Goal: Task Accomplishment & Management: Manage account settings

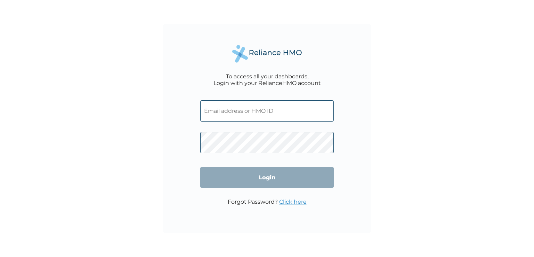
click at [224, 115] on input "text" at bounding box center [266, 110] width 133 height 21
paste input "RGS/10044/A"
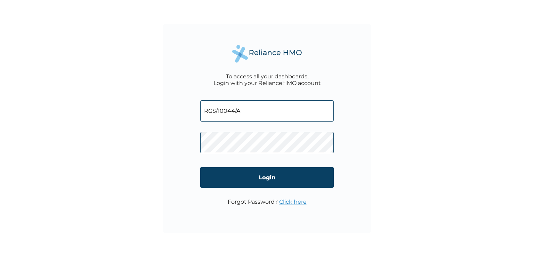
type input "RGS/10044/A"
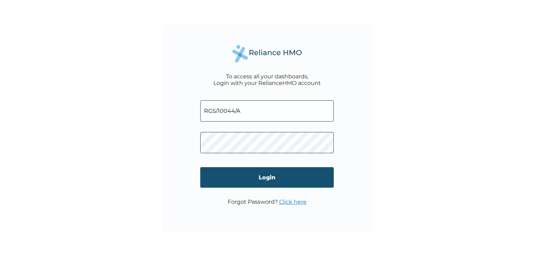
click at [268, 181] on input "Login" at bounding box center [266, 177] width 133 height 21
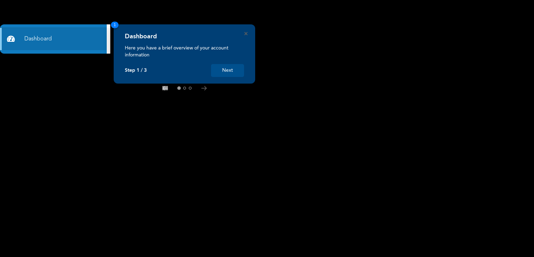
click at [232, 68] on button "Next" at bounding box center [227, 70] width 33 height 13
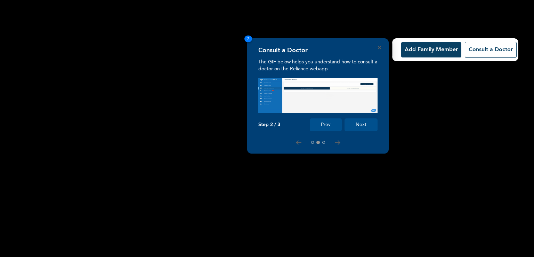
click at [366, 128] on button "Next" at bounding box center [360, 124] width 33 height 13
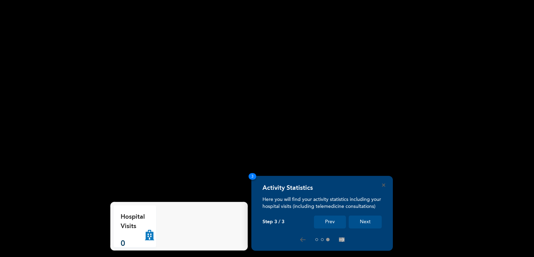
click at [361, 223] on button "Next" at bounding box center [365, 221] width 33 height 13
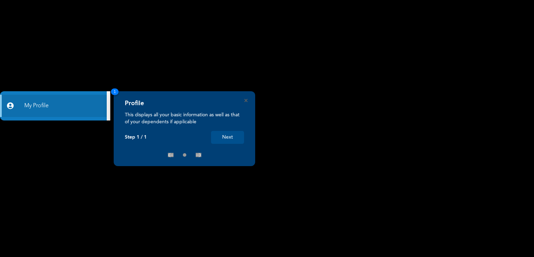
click at [224, 136] on button "Next" at bounding box center [227, 137] width 33 height 13
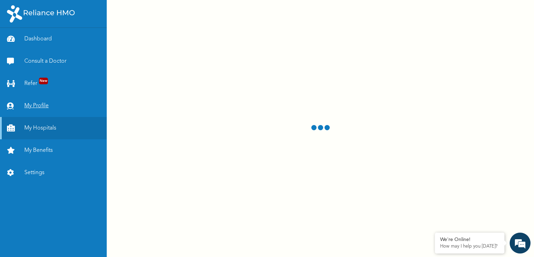
click at [41, 108] on link "My Profile" at bounding box center [53, 106] width 107 height 22
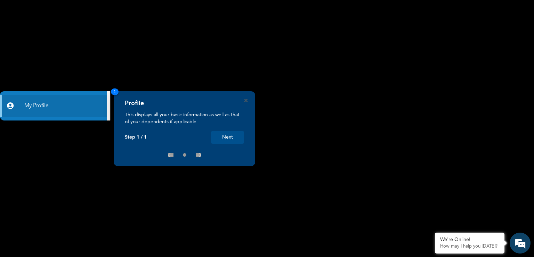
click at [237, 136] on button "Next" at bounding box center [227, 137] width 33 height 13
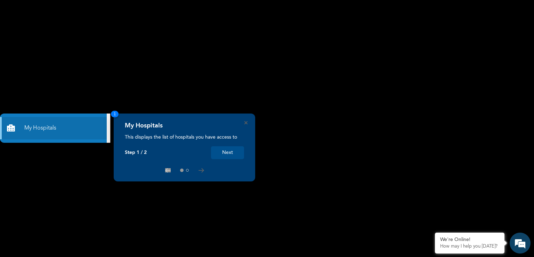
click at [224, 153] on button "Next" at bounding box center [227, 152] width 33 height 13
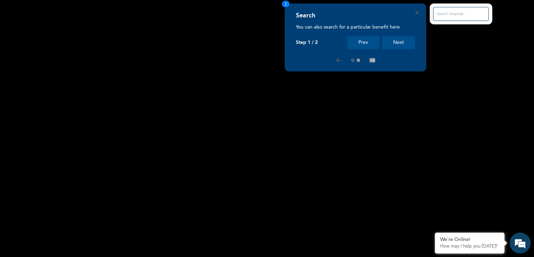
click at [404, 44] on button "Next" at bounding box center [398, 42] width 33 height 13
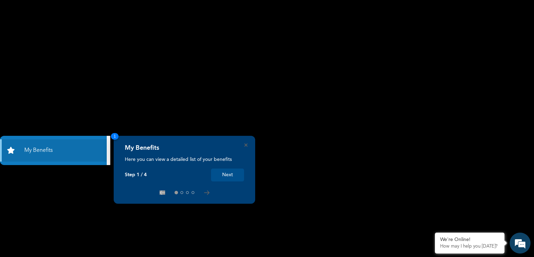
click at [229, 170] on button "Next" at bounding box center [227, 174] width 33 height 13
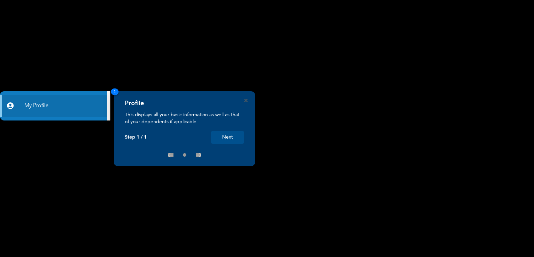
click at [238, 135] on button "Next" at bounding box center [227, 137] width 33 height 13
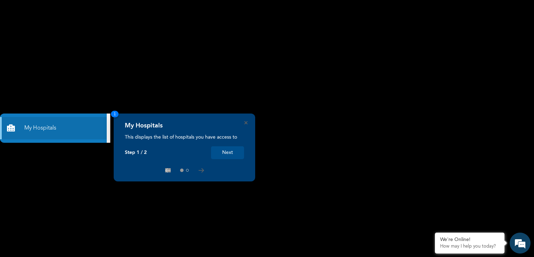
click at [229, 151] on button "Next" at bounding box center [227, 152] width 33 height 13
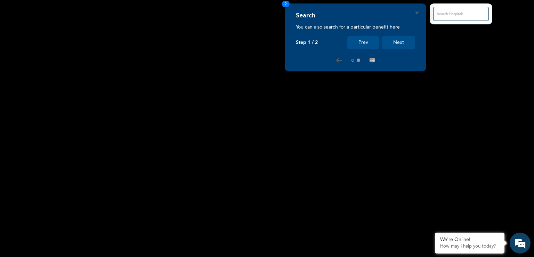
click at [399, 40] on button "Next" at bounding box center [398, 42] width 33 height 13
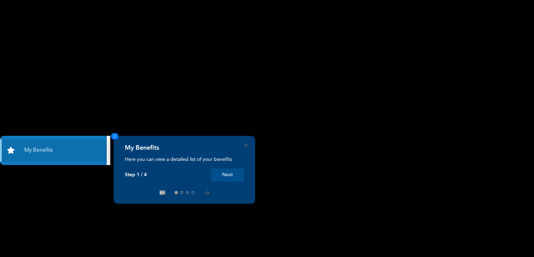
click at [239, 175] on button "Next" at bounding box center [227, 174] width 33 height 13
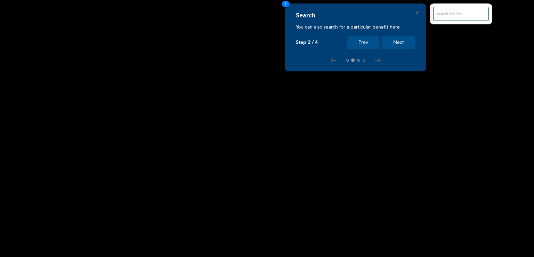
click at [395, 41] on button "Next" at bounding box center [398, 42] width 33 height 13
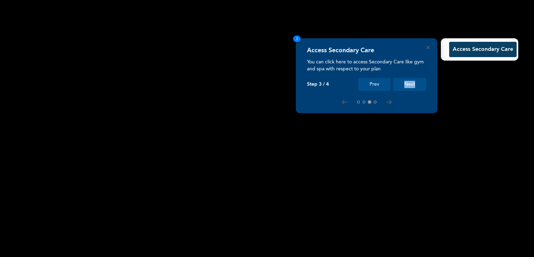
click at [395, 41] on div "Access Secondary Care You can click here to access Secondary Care like gym and …" at bounding box center [366, 75] width 141 height 75
click at [404, 85] on button "Next" at bounding box center [409, 84] width 33 height 13
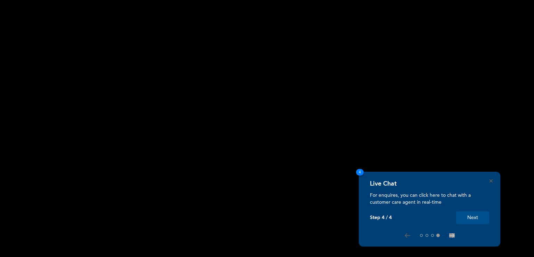
click at [477, 217] on button "Next" at bounding box center [472, 217] width 33 height 13
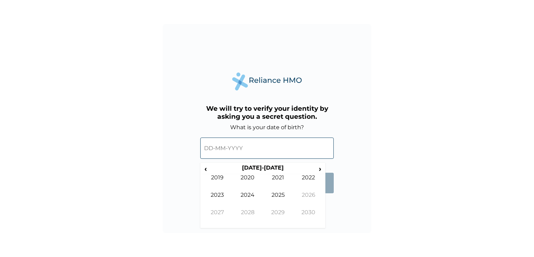
click at [217, 149] on input "text" at bounding box center [266, 147] width 133 height 21
click at [204, 169] on span "‹" at bounding box center [205, 168] width 7 height 9
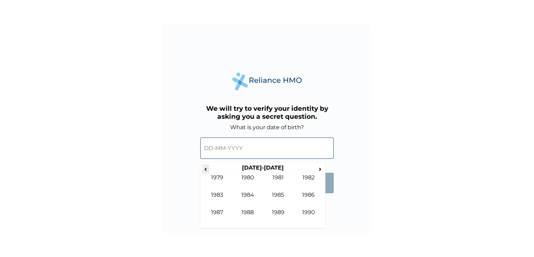
click at [204, 169] on span "‹" at bounding box center [205, 168] width 7 height 9
click at [318, 167] on span "›" at bounding box center [320, 168] width 8 height 9
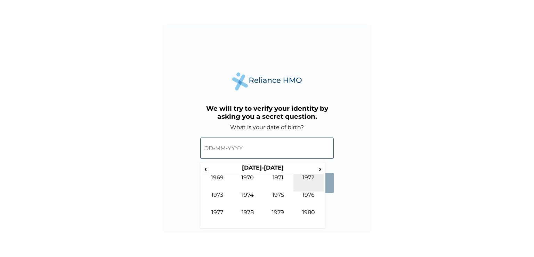
click at [308, 177] on td "1972" at bounding box center [308, 182] width 31 height 17
click at [249, 196] on td "Jun" at bounding box center [248, 199] width 31 height 17
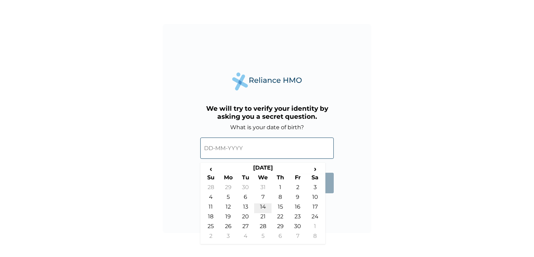
click at [262, 206] on td "14" at bounding box center [262, 208] width 17 height 10
type input "14-06-1972"
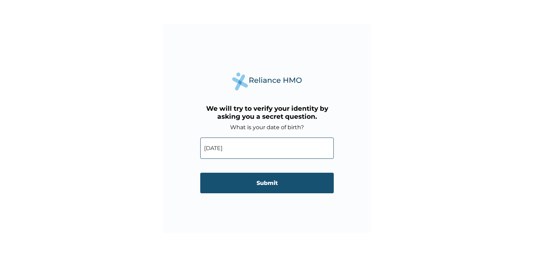
click at [265, 180] on input "Submit" at bounding box center [266, 182] width 133 height 21
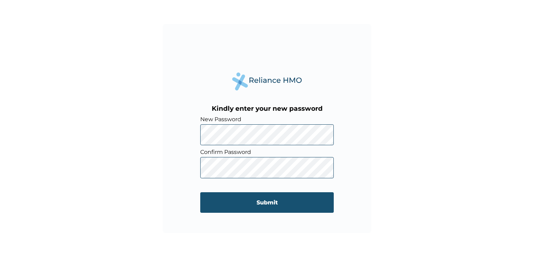
click at [268, 205] on input "Submit" at bounding box center [266, 202] width 133 height 21
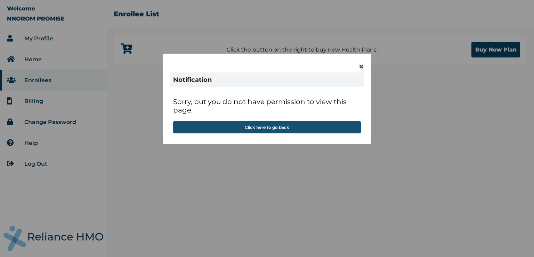
click at [276, 129] on button "Click here to go back" at bounding box center [267, 127] width 188 height 12
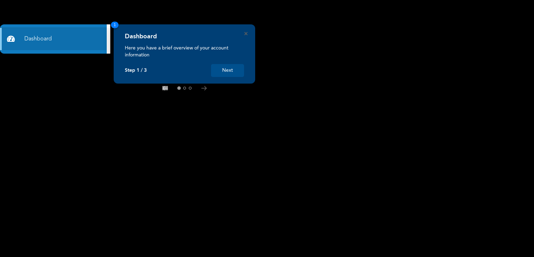
click at [237, 74] on button "Next" at bounding box center [227, 70] width 33 height 13
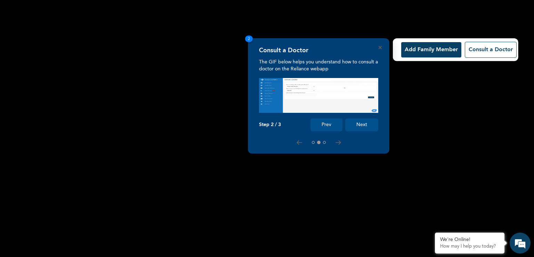
click at [368, 124] on button "Next" at bounding box center [361, 124] width 33 height 13
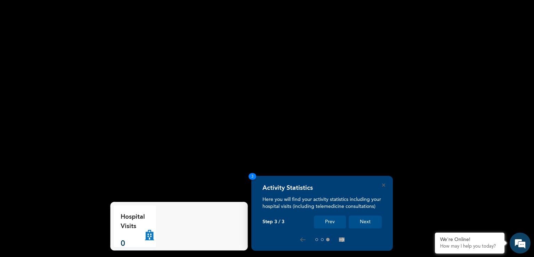
click at [362, 217] on button "Next" at bounding box center [365, 221] width 33 height 13
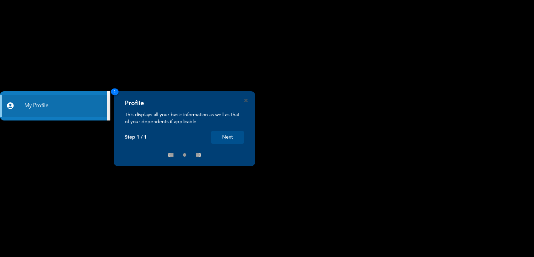
click at [238, 138] on button "Next" at bounding box center [227, 137] width 33 height 13
